Goal: Information Seeking & Learning: Learn about a topic

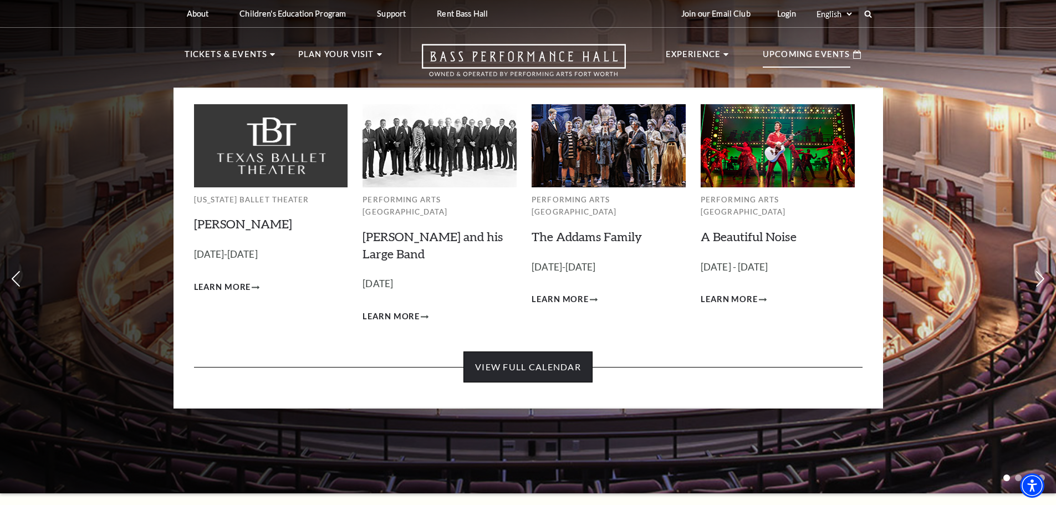
click at [534, 351] on link "View Full Calendar" at bounding box center [527, 366] width 129 height 31
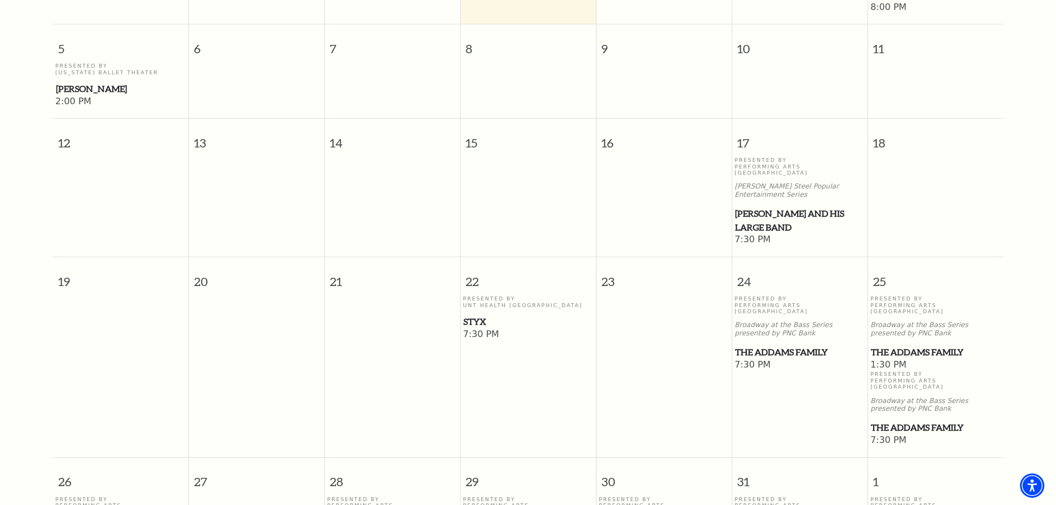
scroll to position [176, 0]
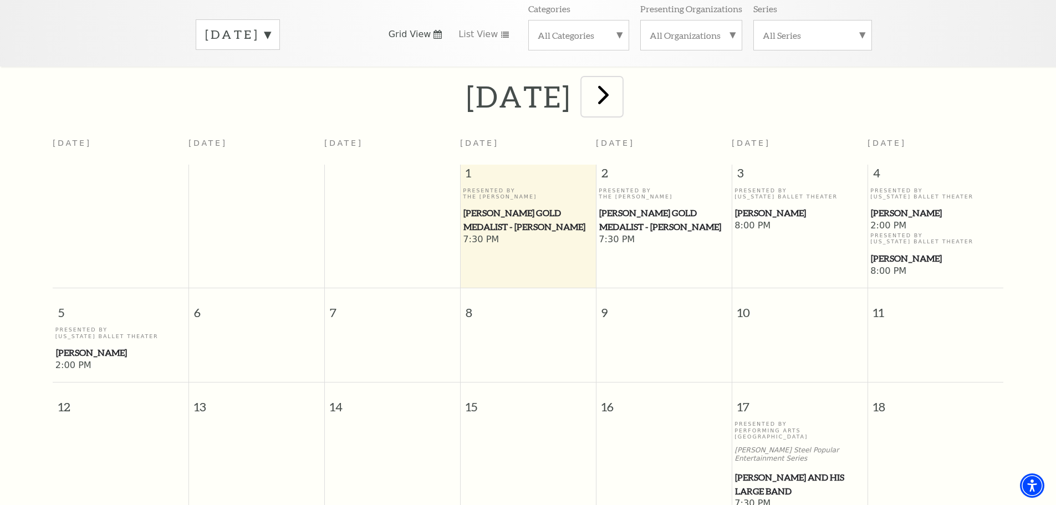
click at [619, 92] on span "next" at bounding box center [604, 95] width 32 height 32
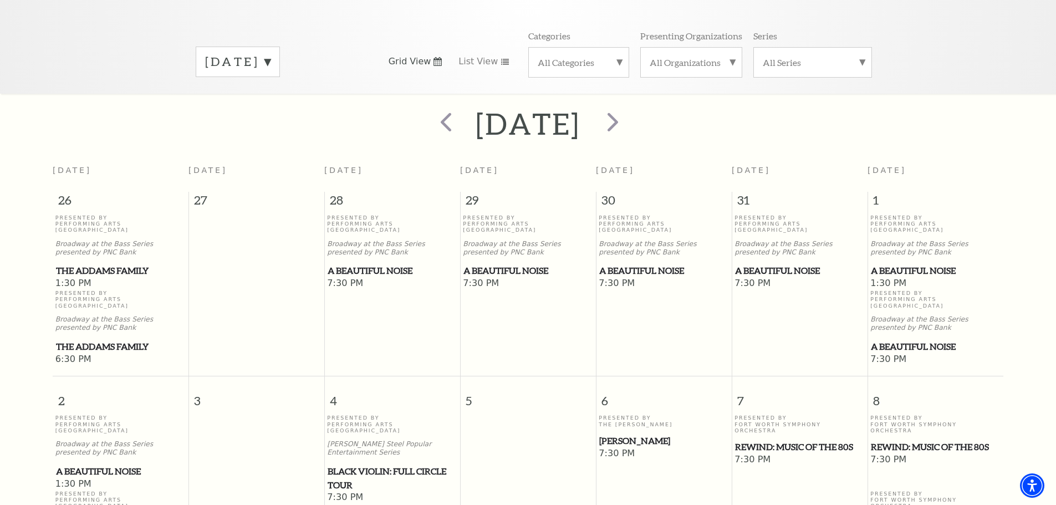
scroll to position [0, 0]
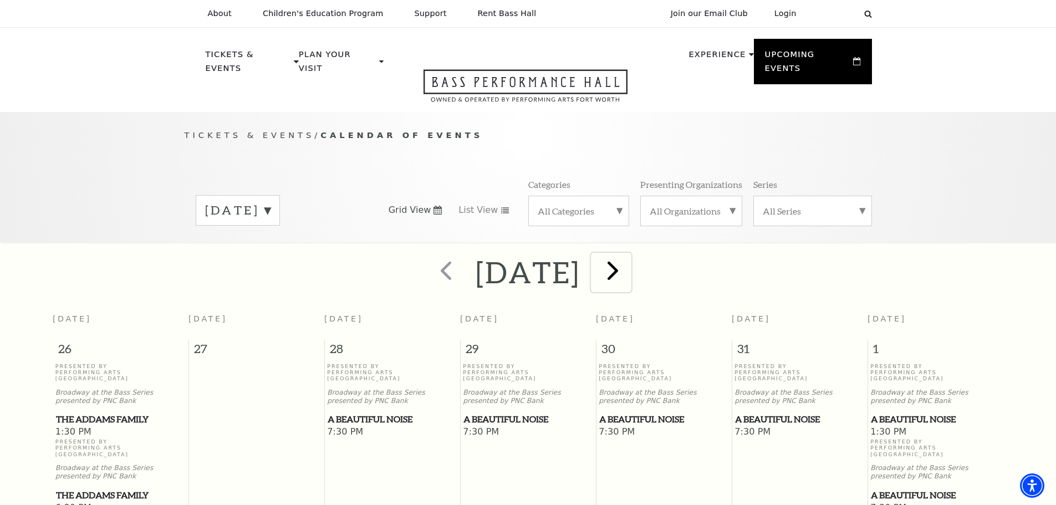
click at [629, 254] on span "next" at bounding box center [613, 270] width 32 height 32
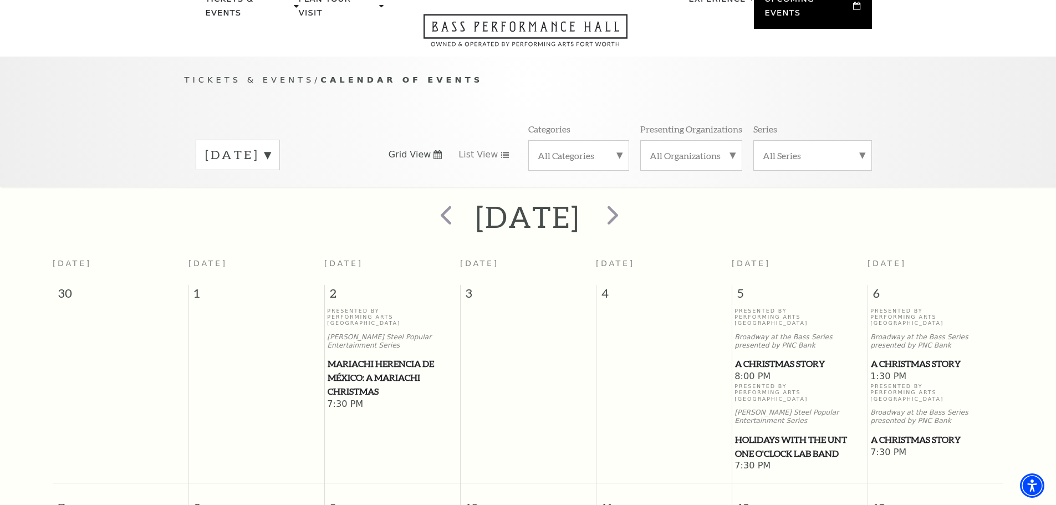
scroll to position [98, 0]
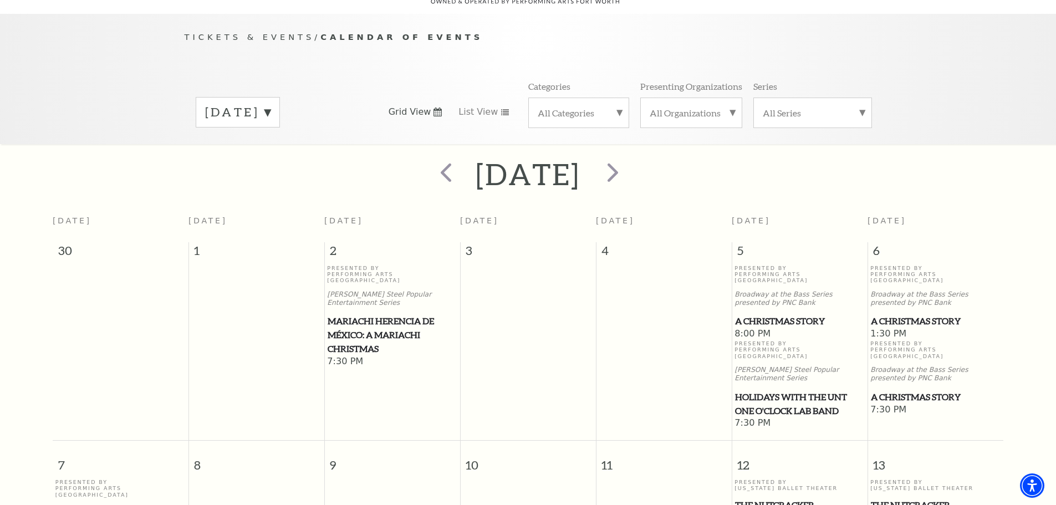
click at [909, 314] on span "A Christmas Story" at bounding box center [935, 321] width 129 height 14
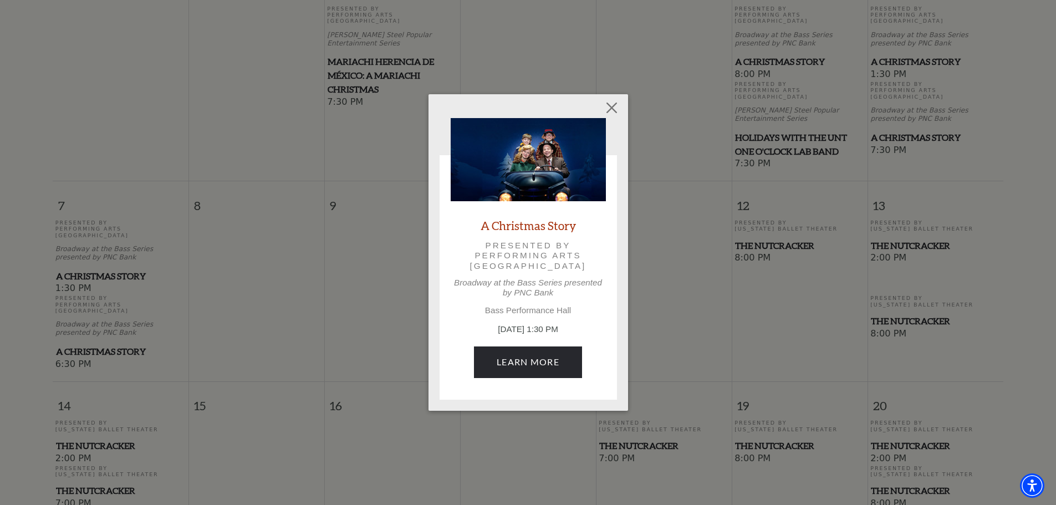
scroll to position [375, 0]
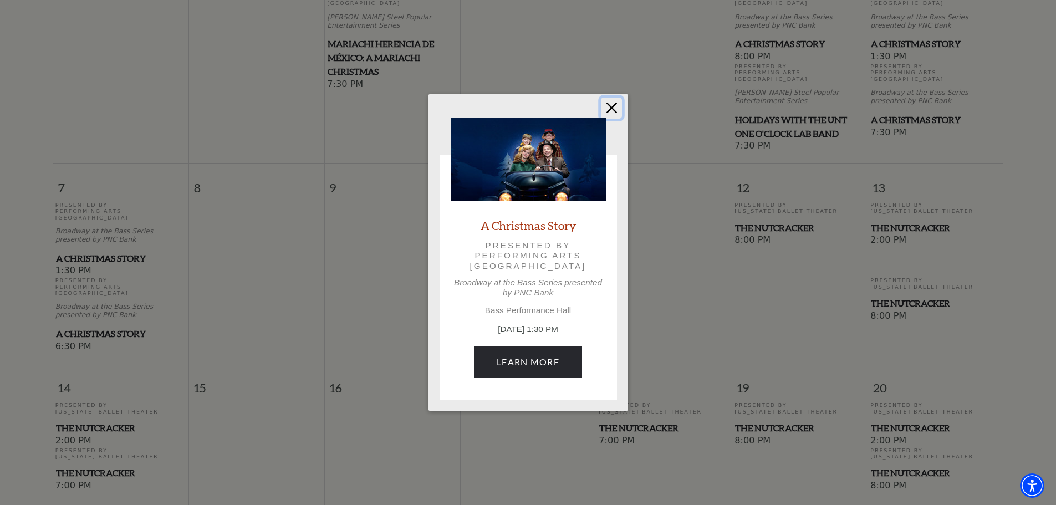
click at [616, 103] on button "Close" at bounding box center [611, 108] width 21 height 21
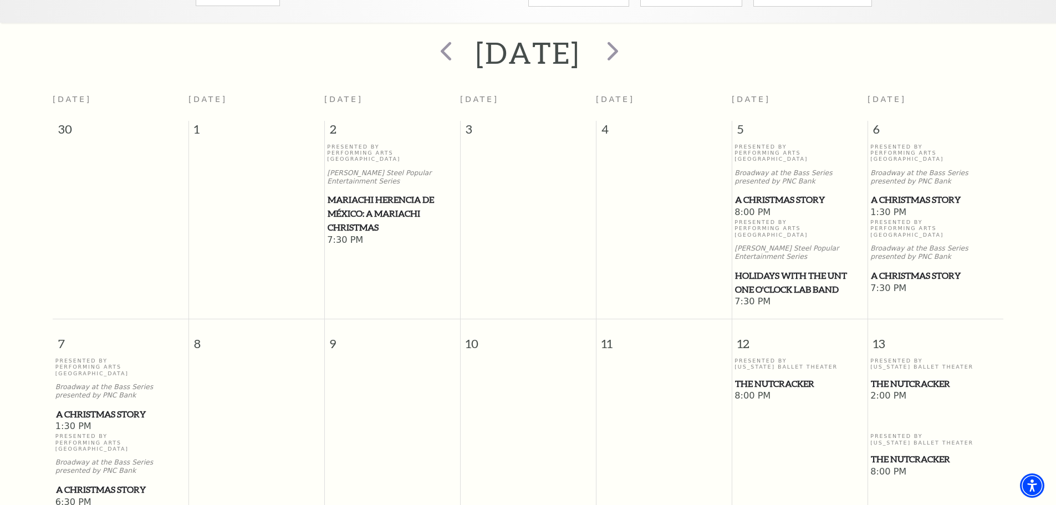
scroll to position [0, 0]
